Goal: Task Accomplishment & Management: Manage account settings

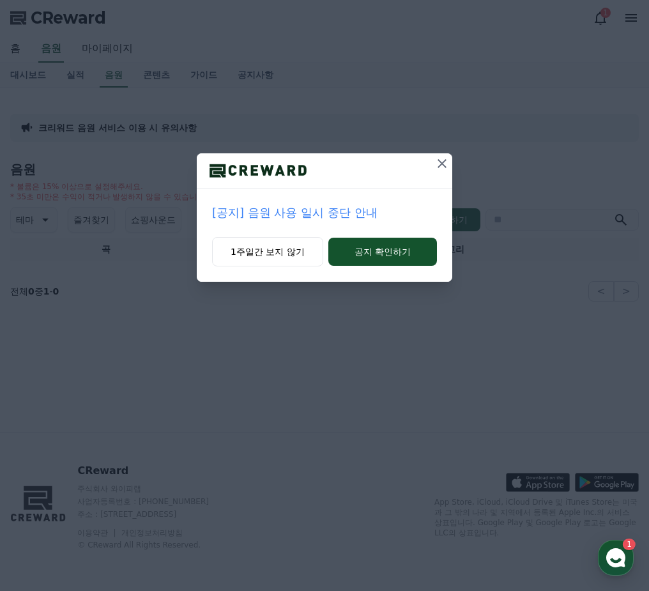
click at [340, 211] on p "[공지] 음원 사용 일시 중단 안내" at bounding box center [324, 213] width 225 height 18
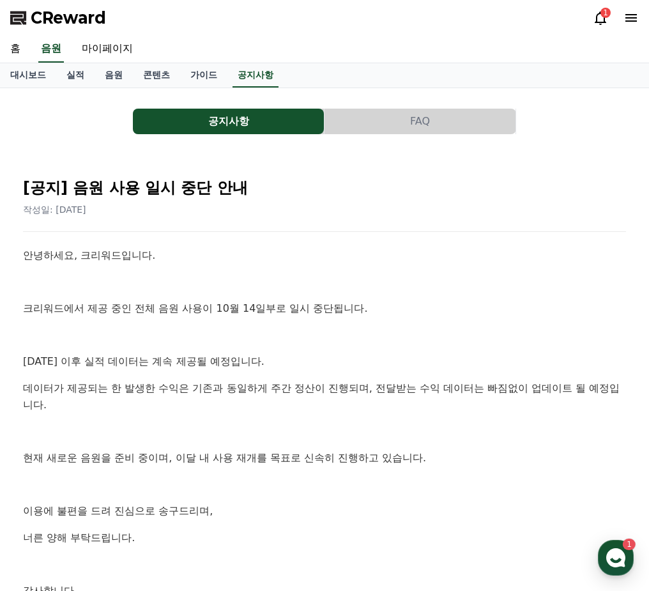
drag, startPoint x: 384, startPoint y: 275, endPoint x: 299, endPoint y: 271, distance: 85.7
drag, startPoint x: 299, startPoint y: 271, endPoint x: 250, endPoint y: 271, distance: 49.2
click at [250, 271] on div "안녕하세요, 크리워드입니다. 크리워드에서 제공 중인 전체 음원 사용이 10월 14일부로 일시 중단됩니다. [DATE] 이후 실적 데이터는 계속…" at bounding box center [324, 436] width 603 height 378
drag, startPoint x: 250, startPoint y: 271, endPoint x: 232, endPoint y: 272, distance: 17.3
drag, startPoint x: 232, startPoint y: 272, endPoint x: 222, endPoint y: 272, distance: 10.9
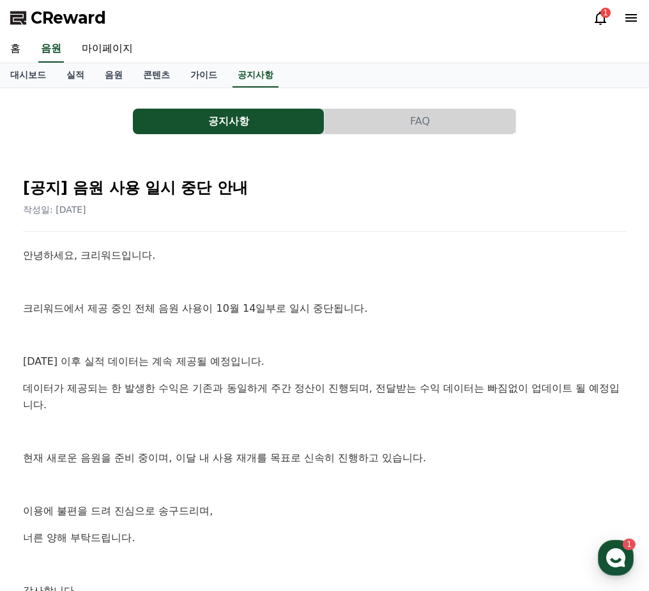
drag, startPoint x: 222, startPoint y: 272, endPoint x: 210, endPoint y: 272, distance: 11.5
click at [210, 272] on div "안녕하세요, 크리워드입니다. 크리워드에서 제공 중인 전체 음원 사용이 10월 14일부로 일시 중단됩니다. [DATE] 이후 실적 데이터는 계속…" at bounding box center [324, 436] width 603 height 378
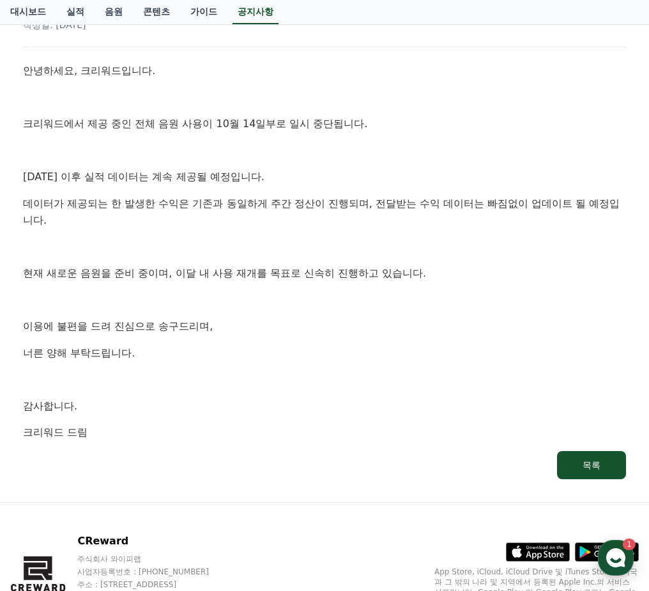
scroll to position [192, 0]
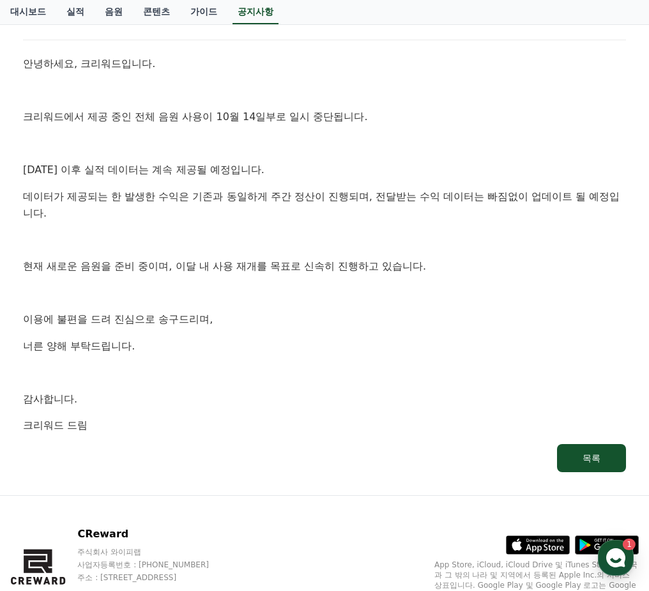
drag, startPoint x: 310, startPoint y: 294, endPoint x: 257, endPoint y: 294, distance: 53.0
drag, startPoint x: 257, startPoint y: 294, endPoint x: 233, endPoint y: 294, distance: 24.3
click at [233, 294] on p at bounding box center [324, 292] width 603 height 17
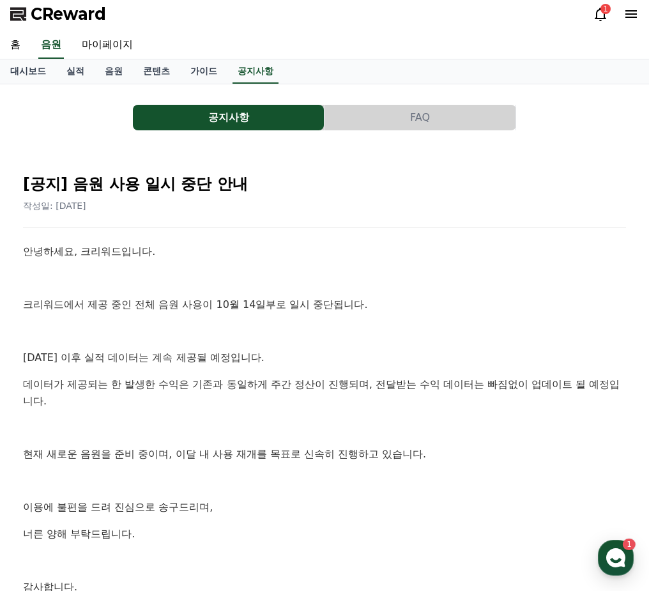
scroll to position [0, 0]
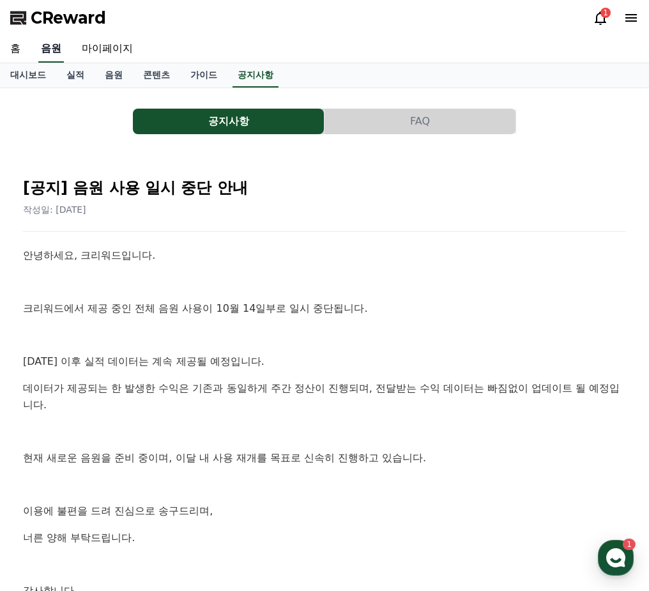
click at [50, 46] on link "음원" at bounding box center [51, 49] width 26 height 27
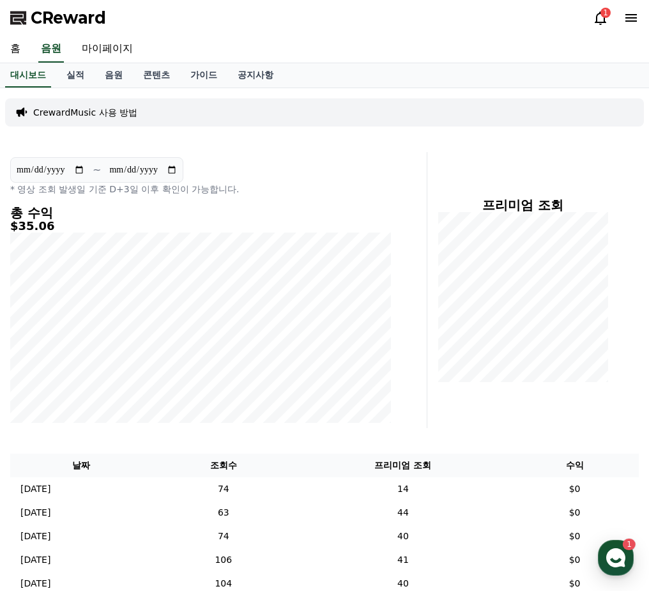
click at [599, 17] on icon at bounding box center [600, 17] width 15 height 15
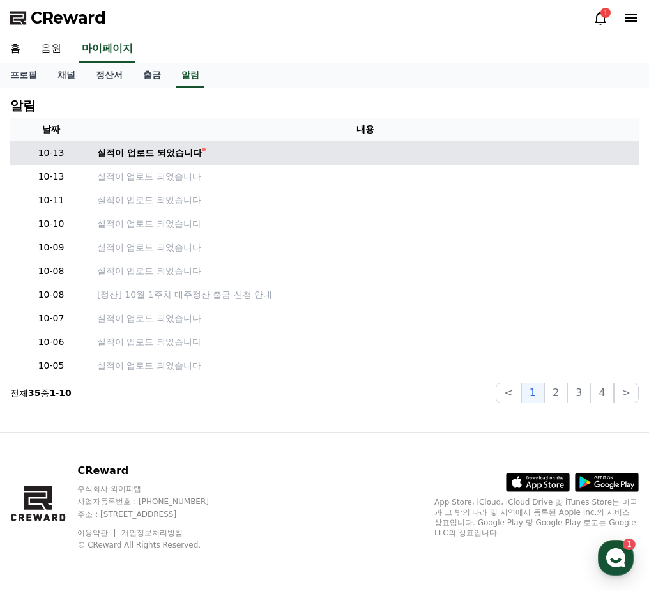
click at [179, 152] on div "실적이 업로드 되었습니다" at bounding box center [149, 152] width 105 height 13
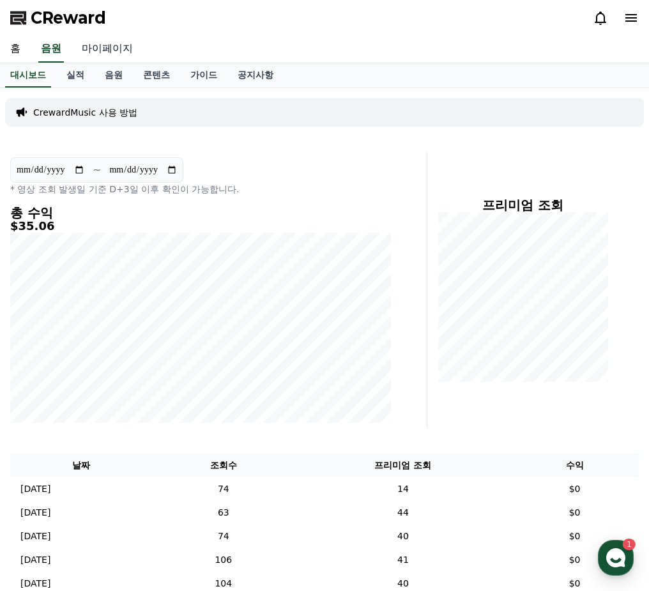
click at [112, 48] on link "마이페이지" at bounding box center [108, 49] width 72 height 27
select select "**********"
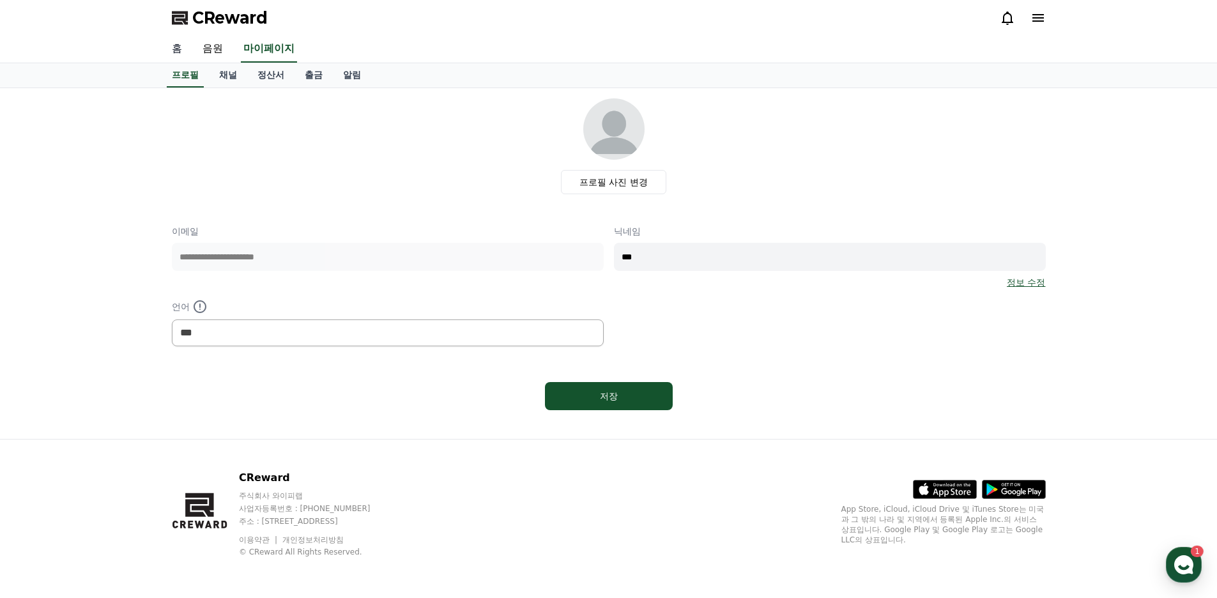
click at [187, 48] on link "홈" at bounding box center [177, 49] width 31 height 27
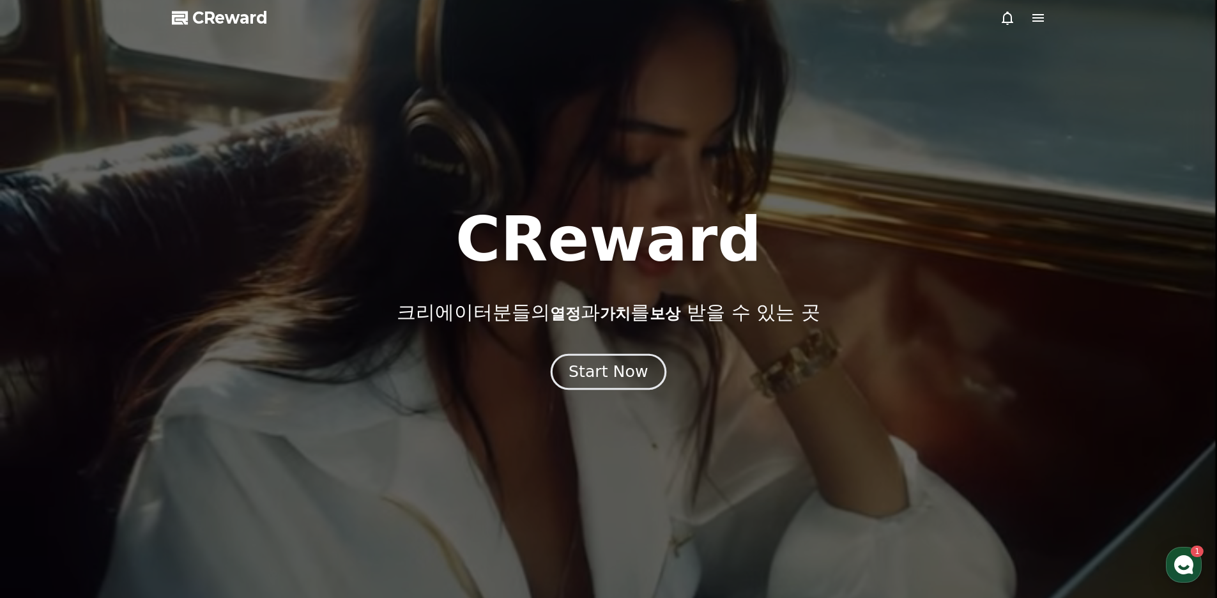
click at [606, 384] on button "Start Now" at bounding box center [608, 372] width 116 height 36
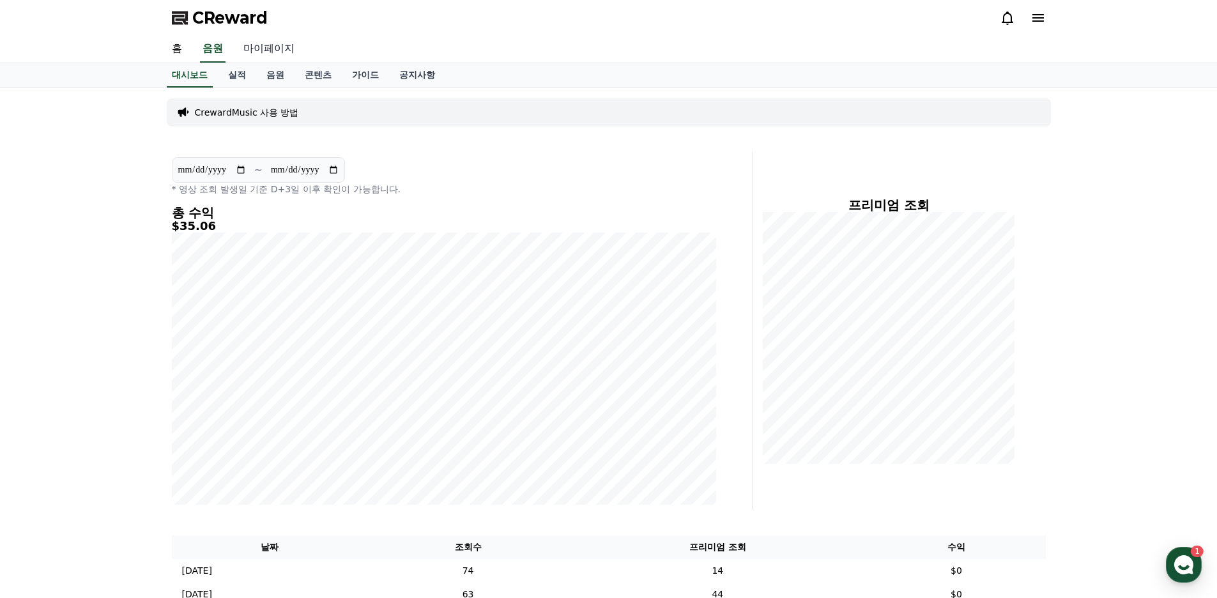
click at [270, 49] on link "마이페이지" at bounding box center [269, 49] width 72 height 27
select select "**********"
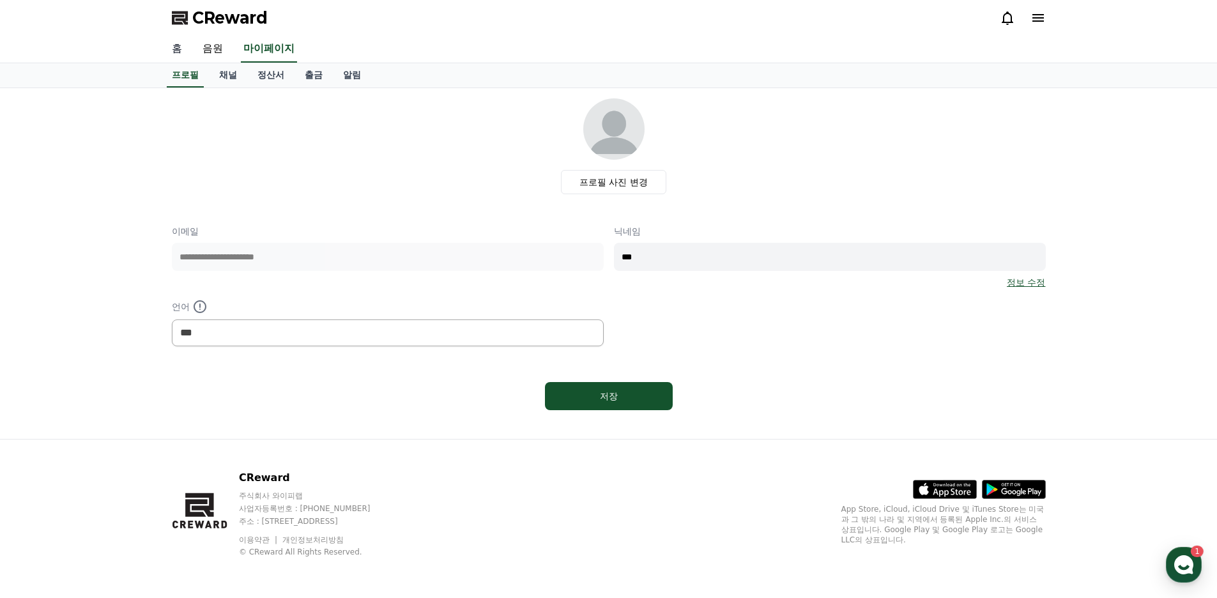
click at [183, 50] on link "홈" at bounding box center [177, 49] width 31 height 27
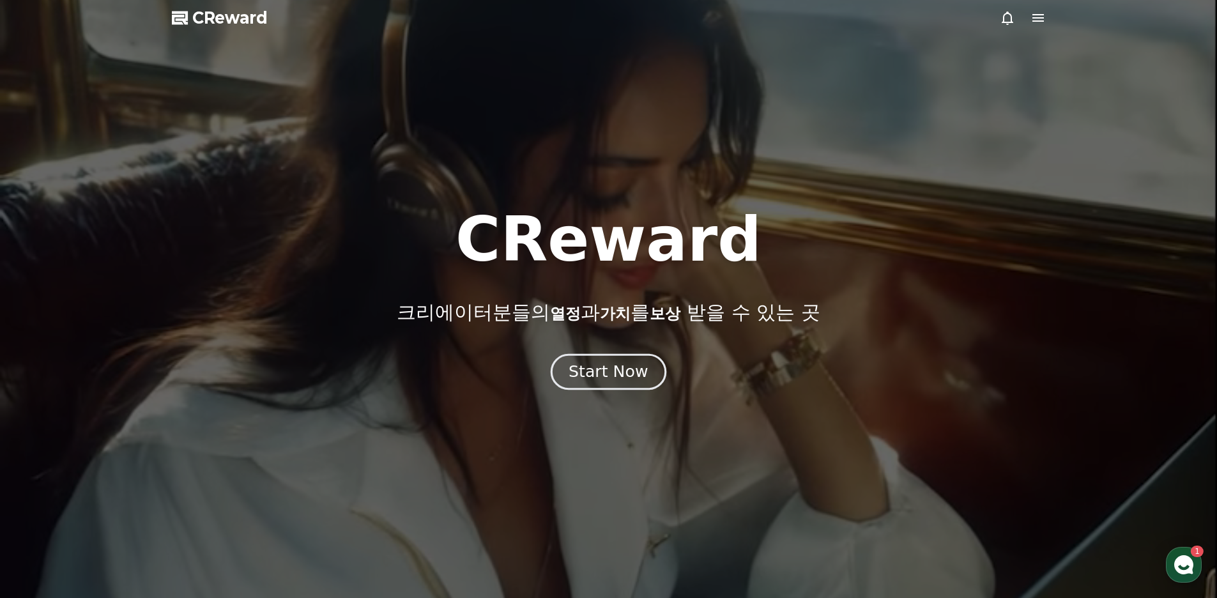
click at [628, 360] on button "Start Now" at bounding box center [608, 372] width 116 height 36
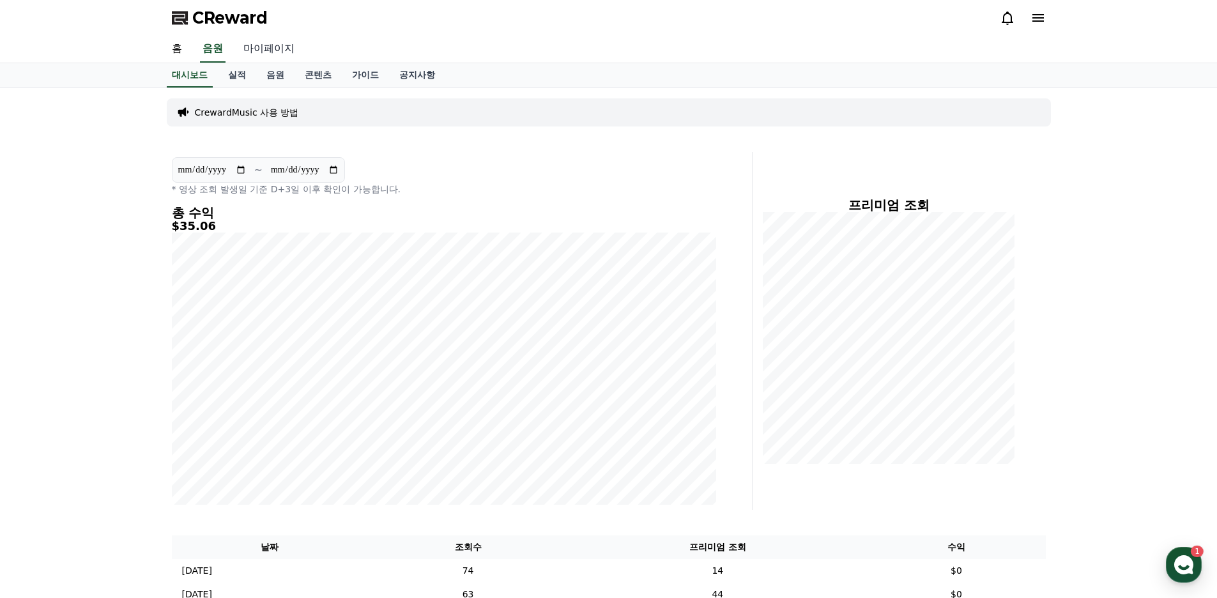
click at [257, 41] on link "마이페이지" at bounding box center [269, 49] width 72 height 27
select select "**********"
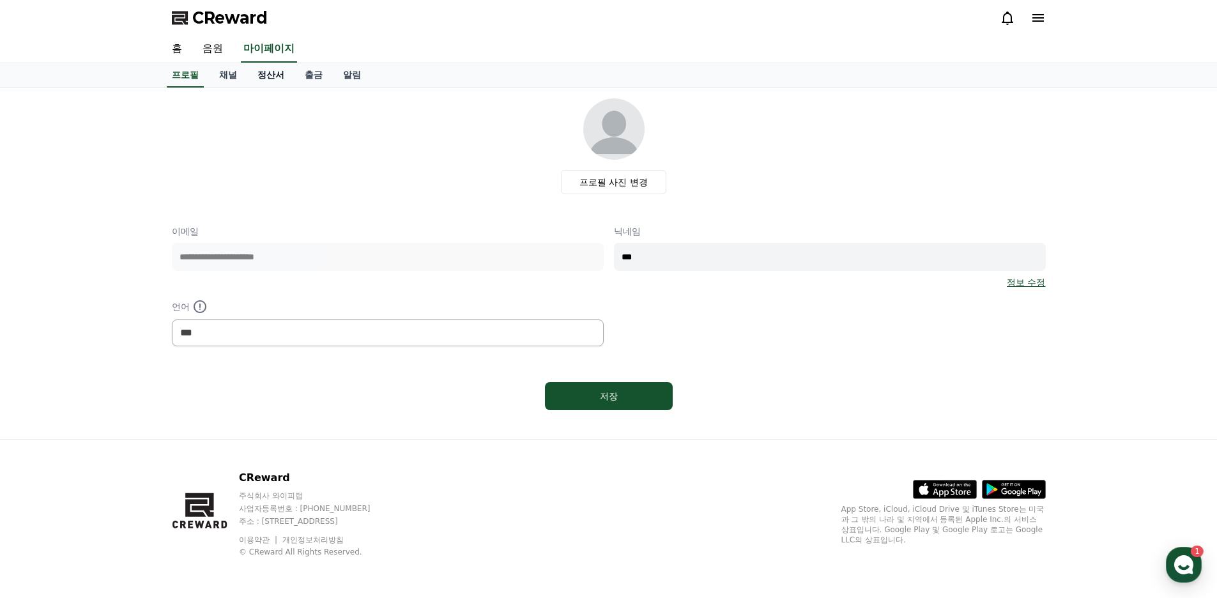
click at [277, 77] on link "정산서" at bounding box center [270, 75] width 47 height 24
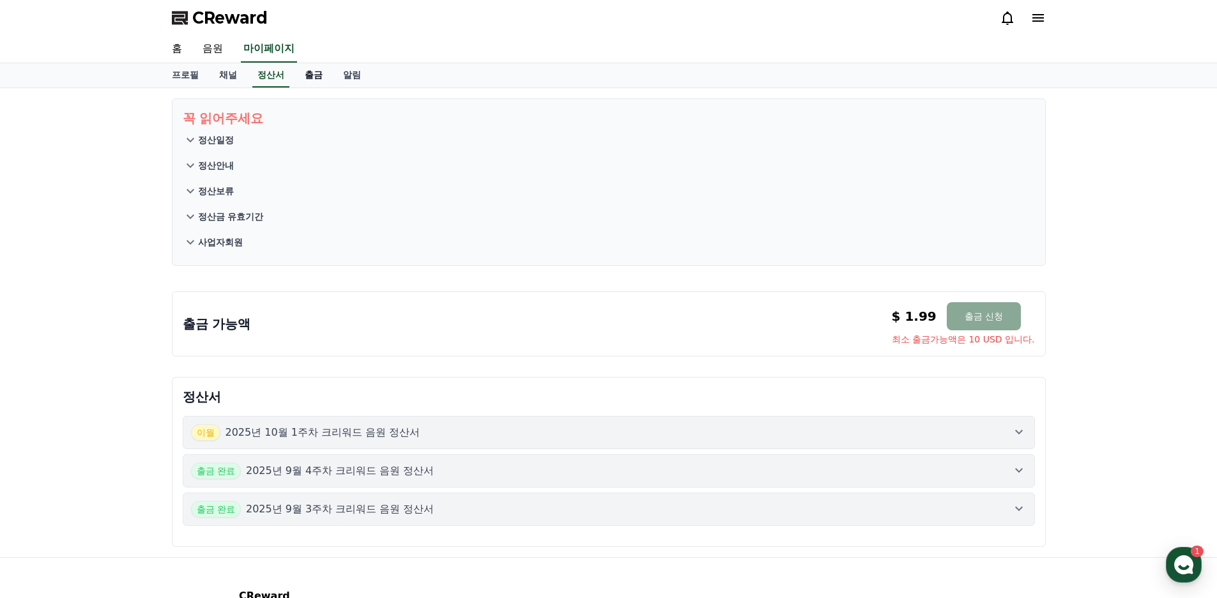
click at [314, 73] on link "출금" at bounding box center [313, 75] width 38 height 24
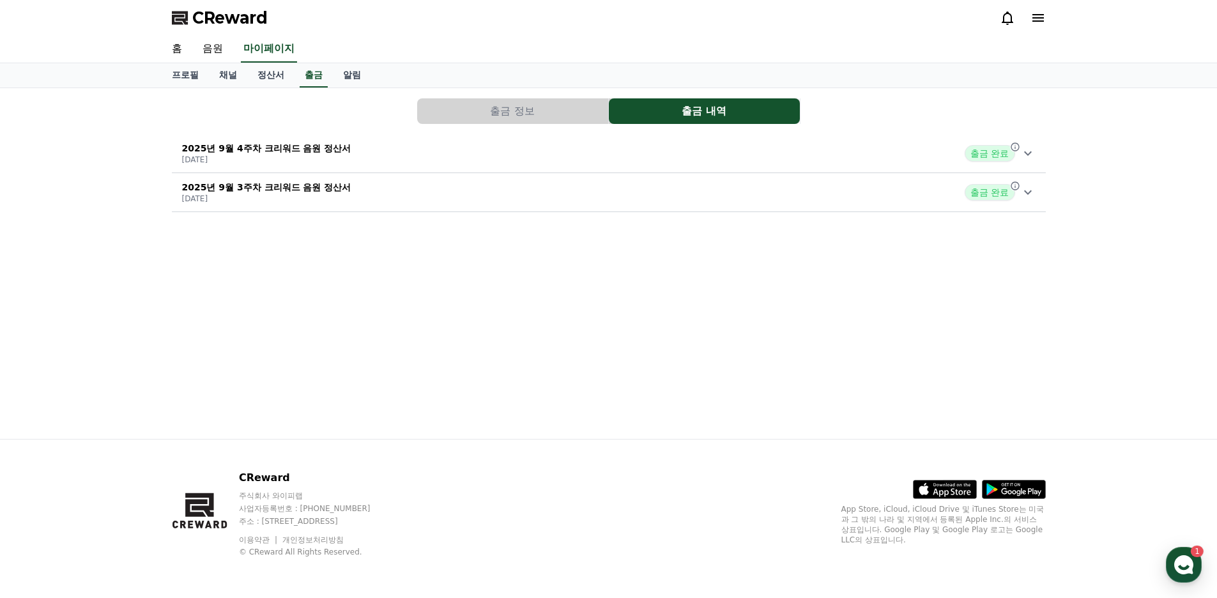
click at [492, 111] on button "출금 정보" at bounding box center [512, 111] width 191 height 26
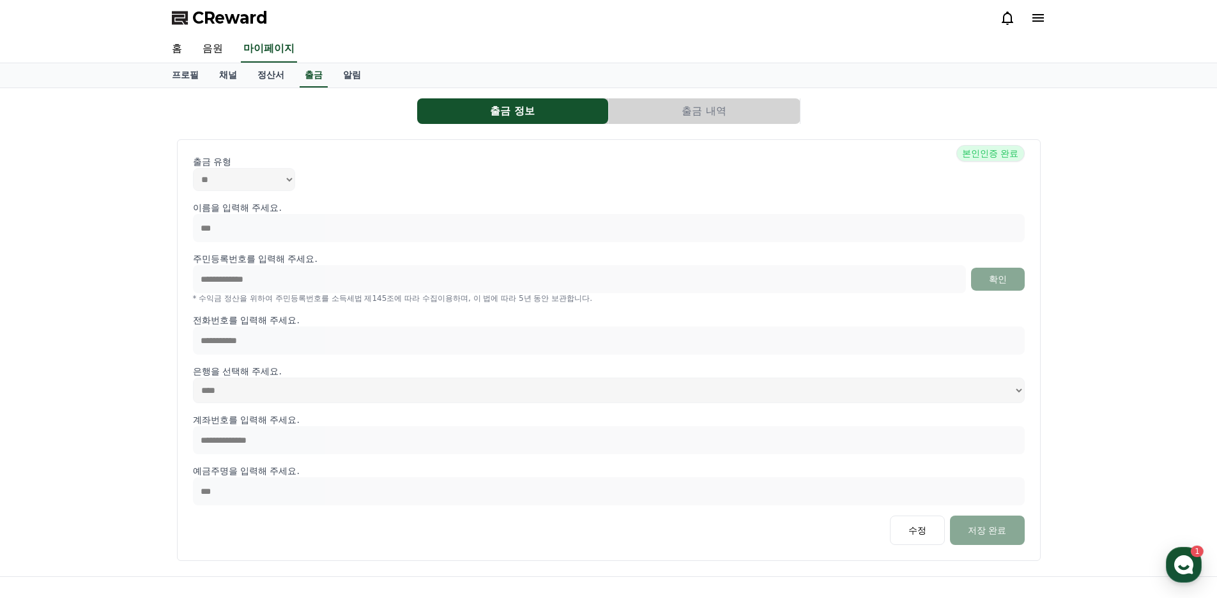
drag, startPoint x: 374, startPoint y: 123, endPoint x: 332, endPoint y: 89, distance: 53.6
click at [317, 115] on div "출금 정보 출금 내역" at bounding box center [609, 111] width 874 height 26
click at [342, 78] on link "알림" at bounding box center [352, 75] width 38 height 24
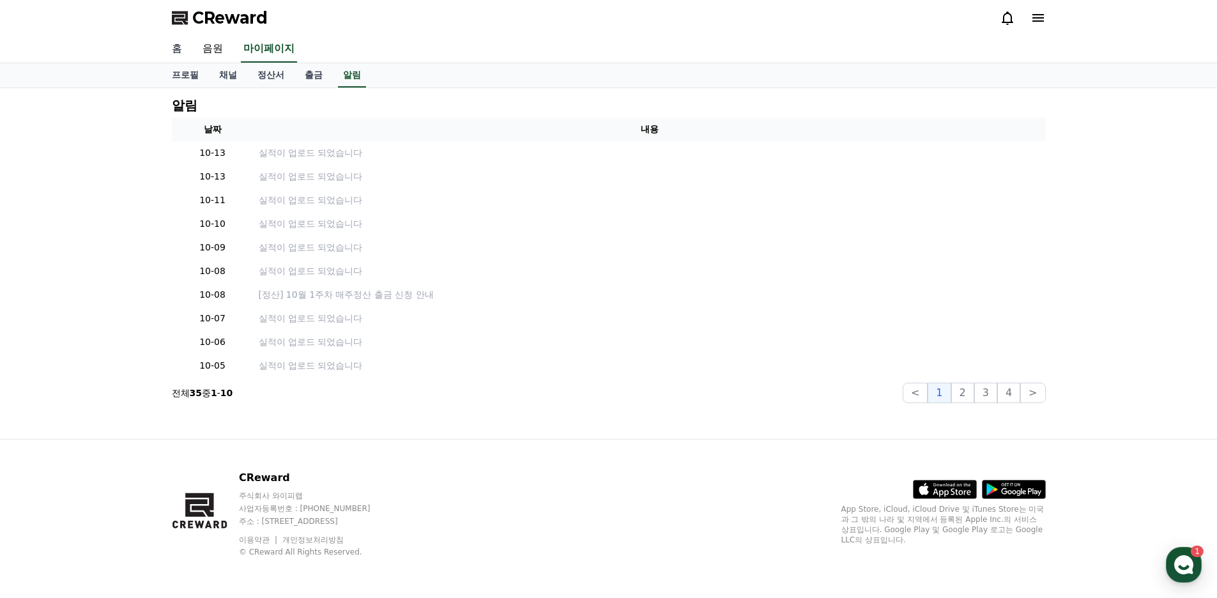
click at [176, 53] on link "홈" at bounding box center [177, 49] width 31 height 27
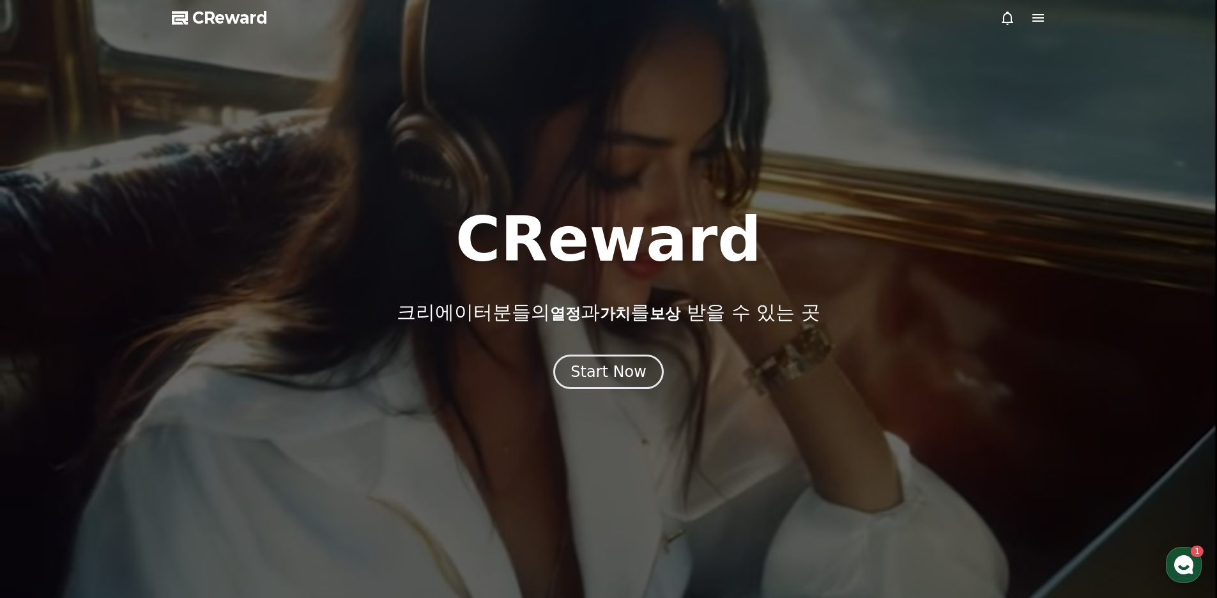
click at [648, 10] on icon at bounding box center [1006, 17] width 15 height 15
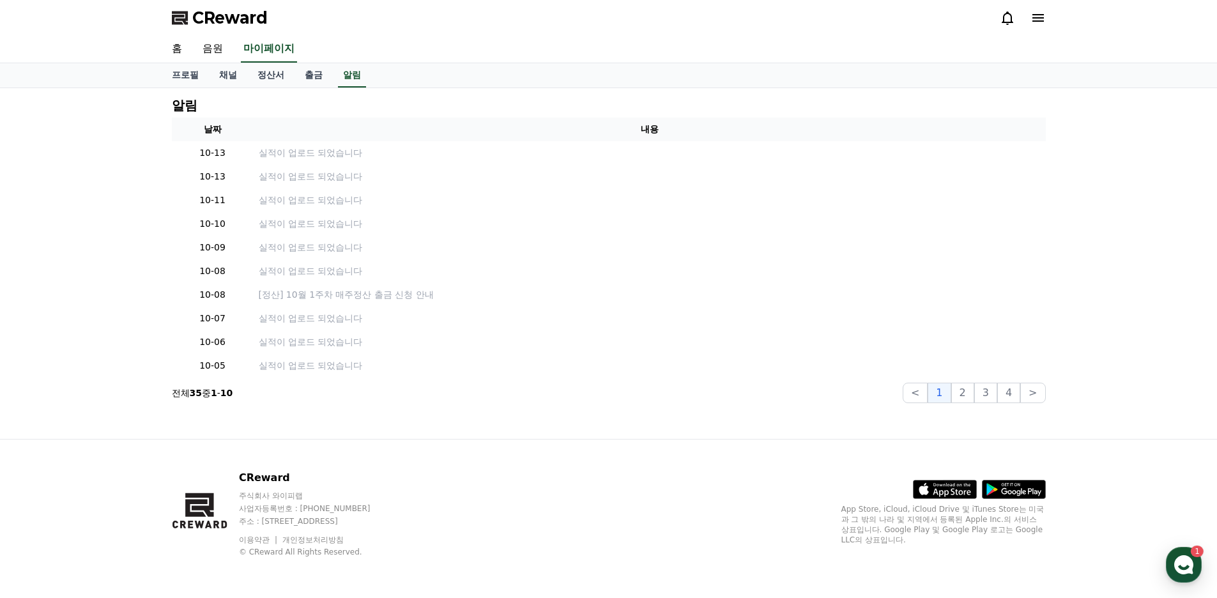
click at [648, 19] on icon at bounding box center [1006, 17] width 15 height 15
click at [648, 20] on icon at bounding box center [1006, 17] width 15 height 15
click at [262, 75] on link "정산서" at bounding box center [270, 75] width 47 height 24
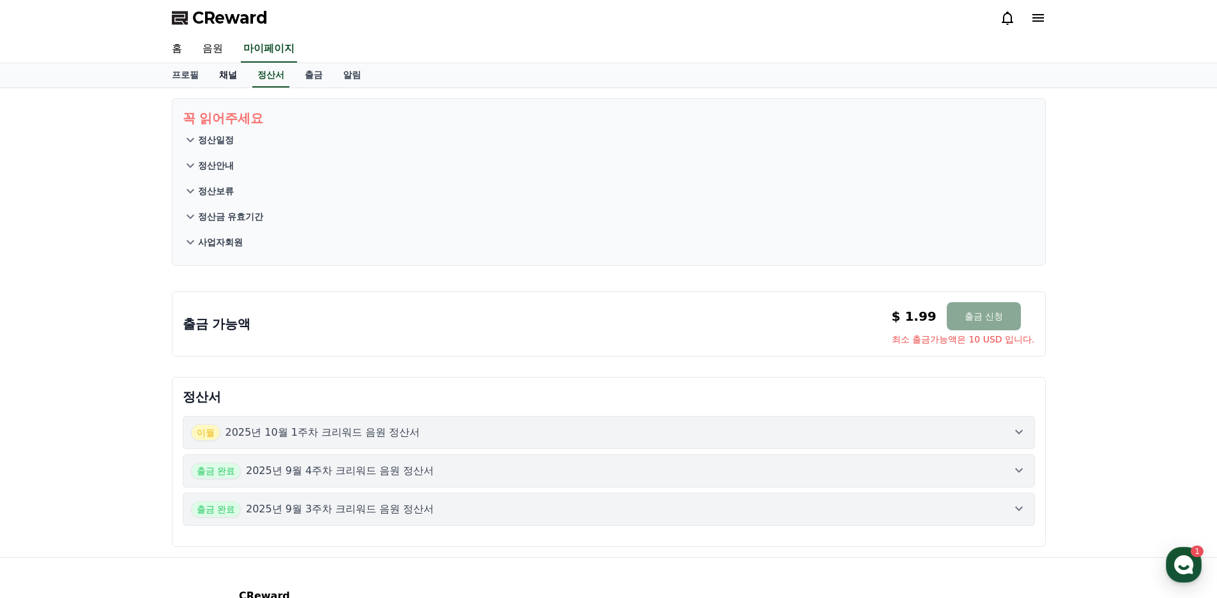
click at [220, 73] on link "채널" at bounding box center [228, 75] width 38 height 24
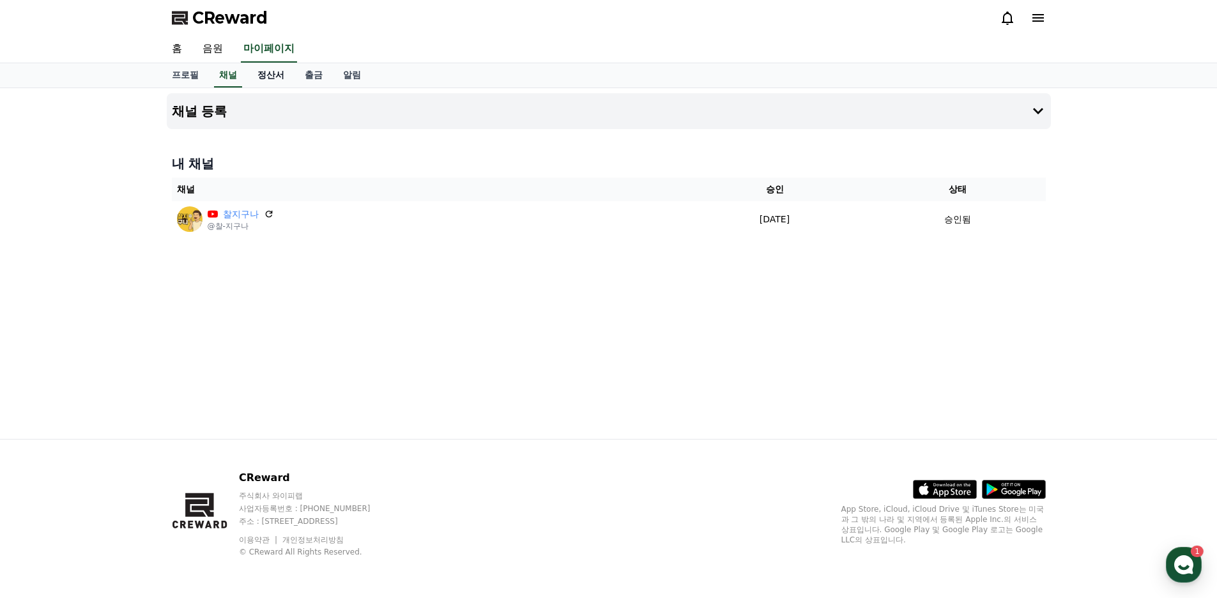
click at [260, 73] on link "정산서" at bounding box center [270, 75] width 47 height 24
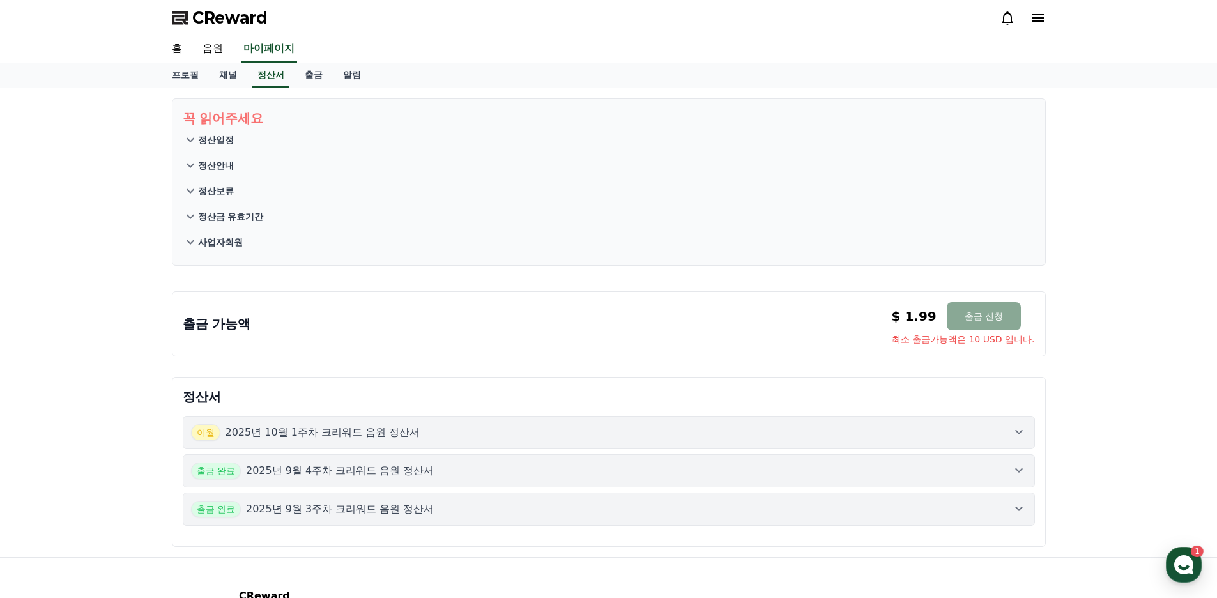
click at [207, 197] on p "정산보류" at bounding box center [216, 191] width 36 height 13
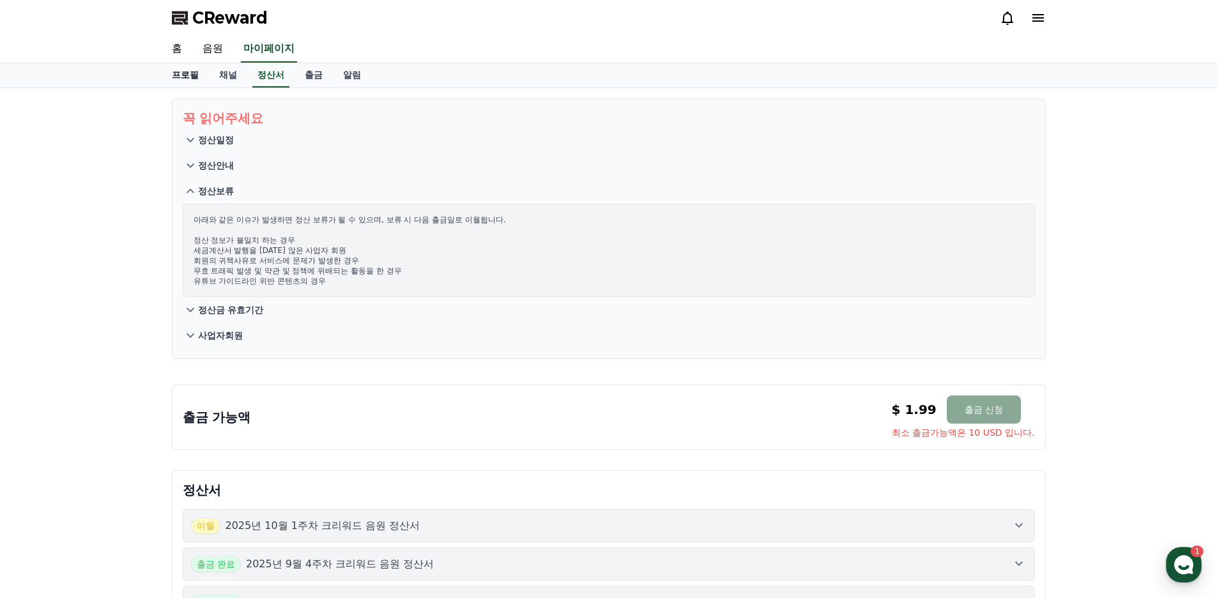
click at [189, 71] on link "프로필" at bounding box center [185, 75] width 47 height 24
select select "**********"
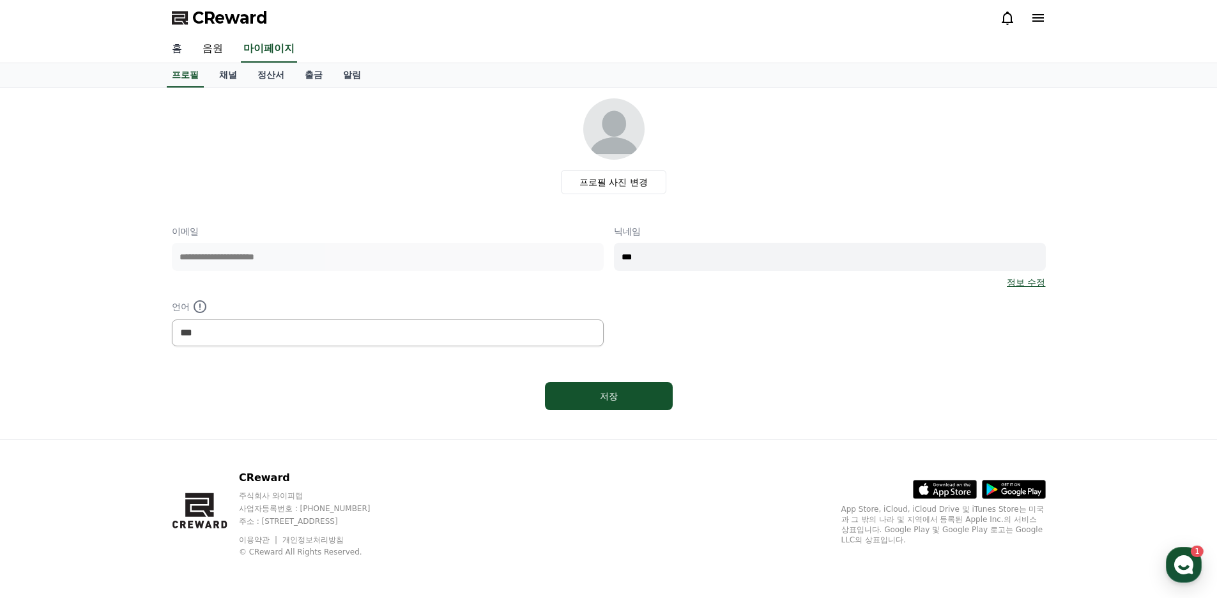
click at [184, 50] on link "홈" at bounding box center [177, 49] width 31 height 27
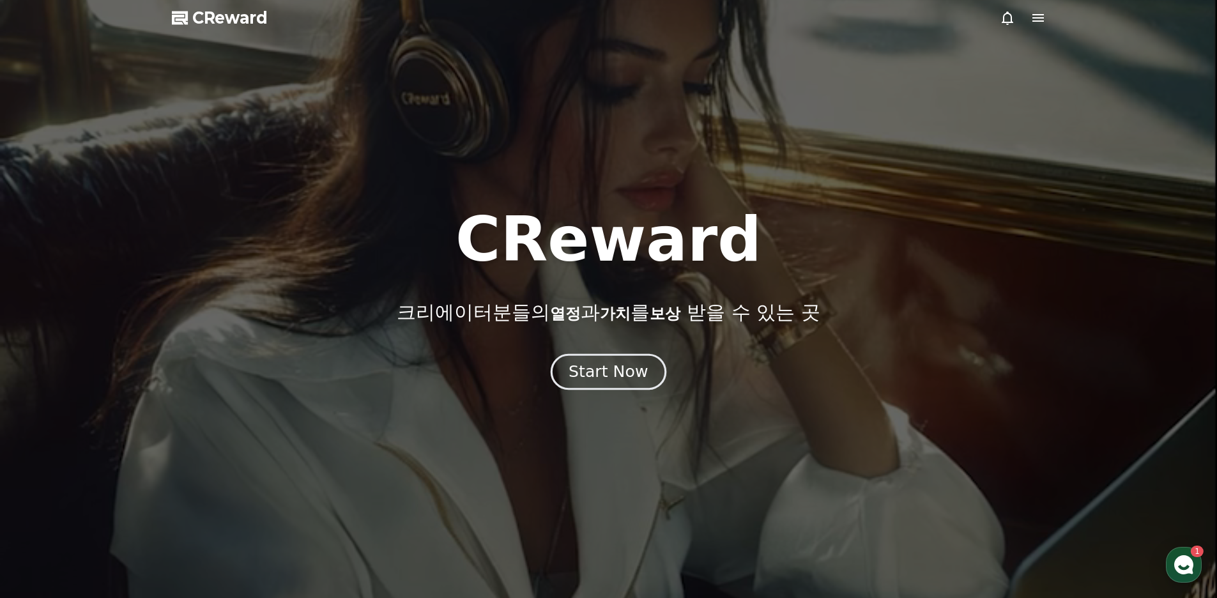
click at [613, 364] on div "Start Now" at bounding box center [607, 372] width 79 height 22
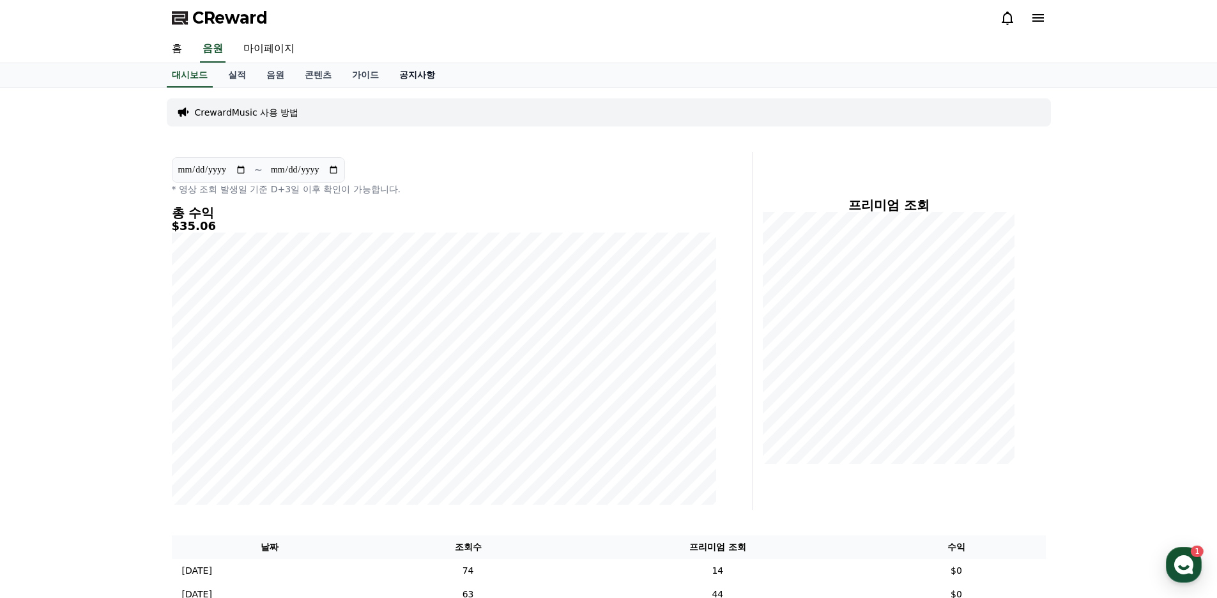
click at [416, 80] on link "공지사항" at bounding box center [417, 75] width 56 height 24
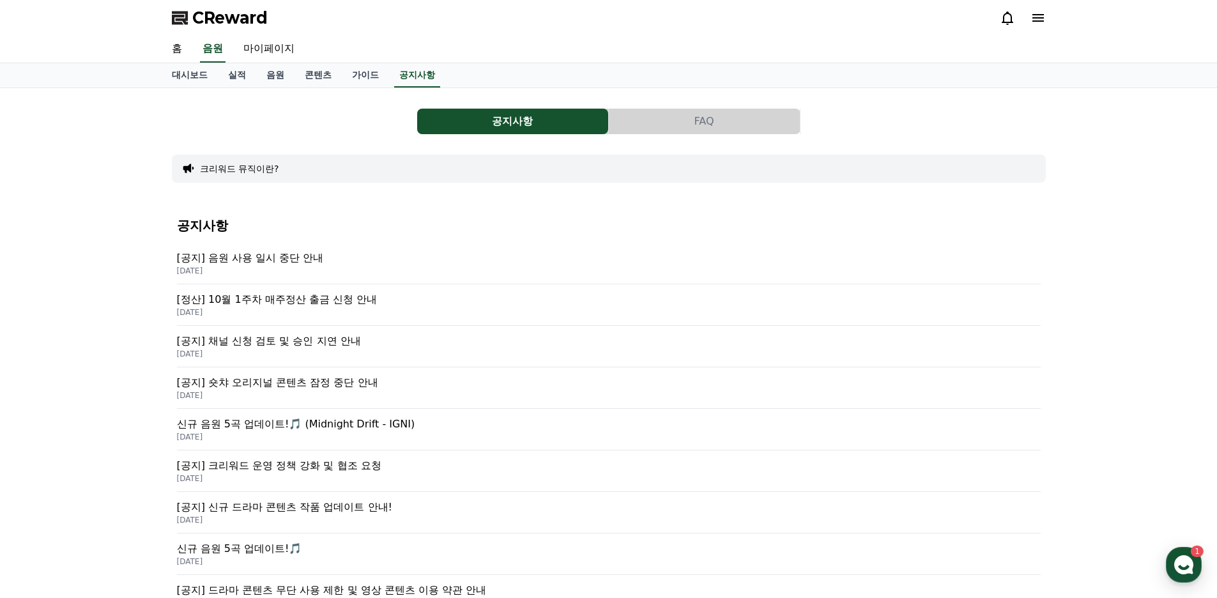
click at [270, 252] on p "[공지] 음원 사용 일시 중단 안내" at bounding box center [608, 257] width 863 height 15
